Goal: Information Seeking & Learning: Learn about a topic

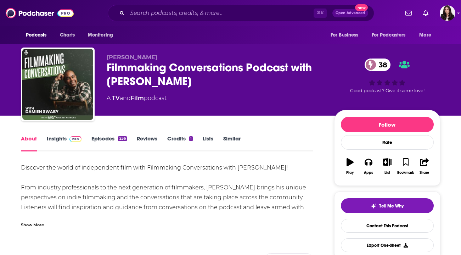
click at [60, 138] on link "Insights" at bounding box center [64, 143] width 35 height 16
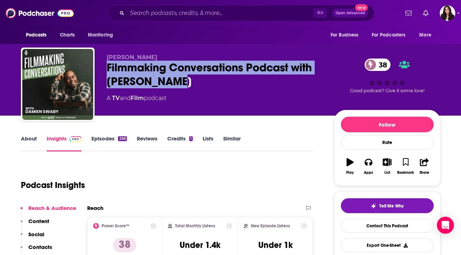
drag, startPoint x: 195, startPoint y: 86, endPoint x: 104, endPoint y: 71, distance: 92.2
click at [104, 71] on div "[PERSON_NAME] Filmmaking Conversations Podcast with [PERSON_NAME] 38 A TV and F…" at bounding box center [230, 85] width 419 height 76
copy h2 "Filmmaking Conversations Podcast with [PERSON_NAME]"
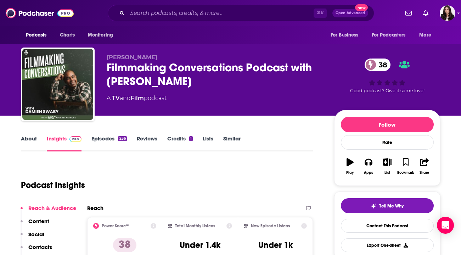
click at [172, 97] on div "A TV and Film podcast" at bounding box center [215, 98] width 216 height 8
drag, startPoint x: 200, startPoint y: 81, endPoint x: 105, endPoint y: 81, distance: 94.2
click at [105, 81] on div "[PERSON_NAME] Filmmaking Conversations Podcast with [PERSON_NAME] 38 A TV and F…" at bounding box center [230, 85] width 419 height 76
copy h2 "[PERSON_NAME]"
